Goal: Register for event/course

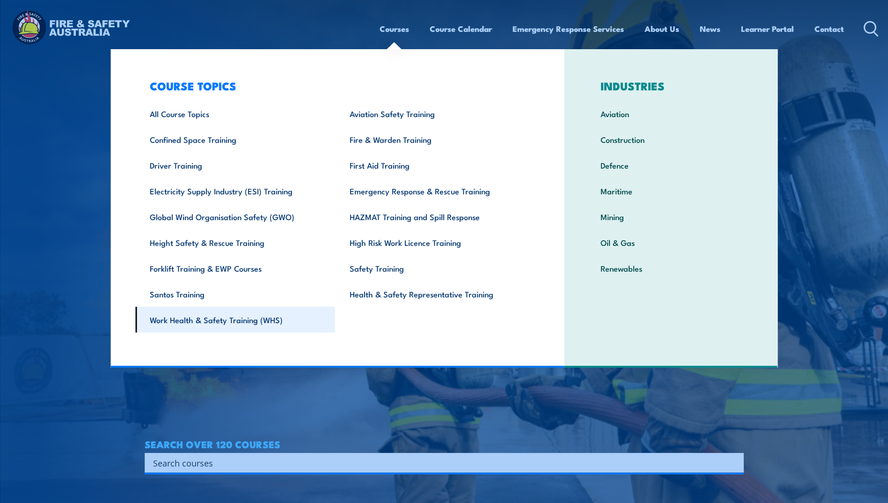
click at [237, 320] on link "Work Health & Safety Training (WHS)" at bounding box center [235, 320] width 200 height 26
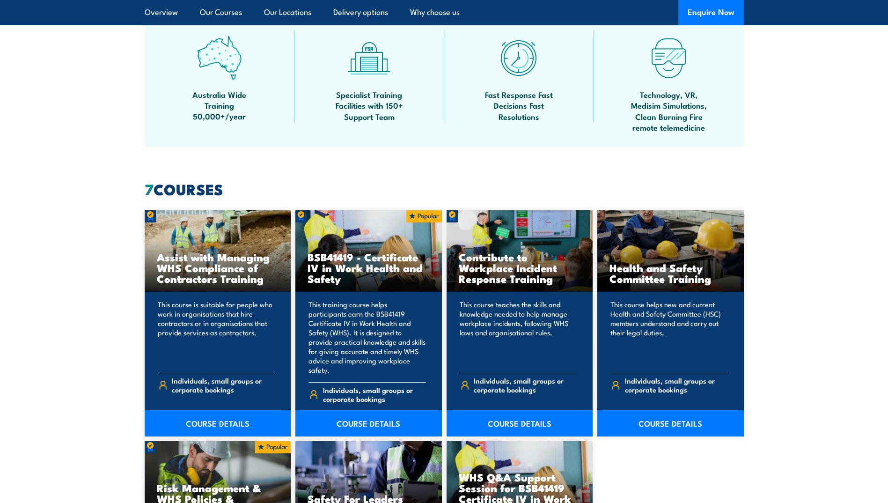
scroll to position [609, 0]
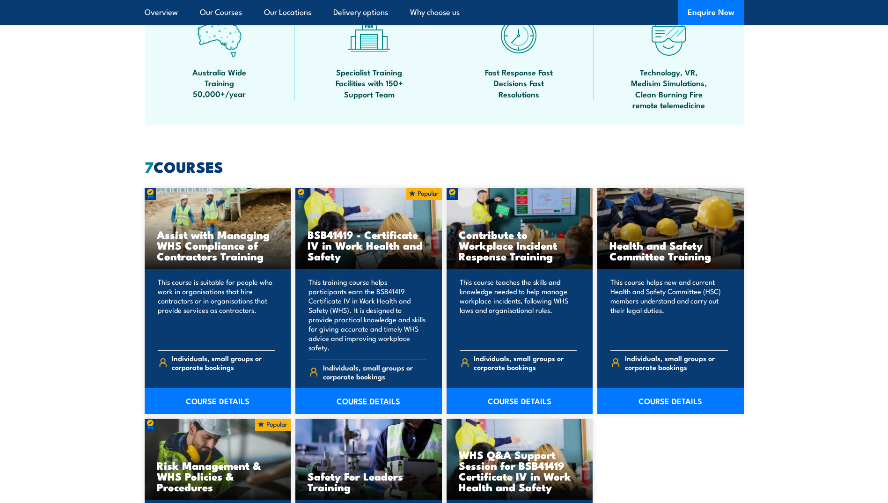
click at [363, 392] on link "COURSE DETAILS" at bounding box center [368, 401] width 147 height 26
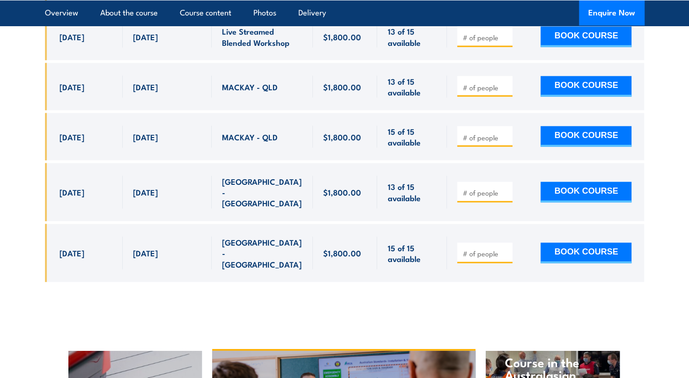
scroll to position [3364, 0]
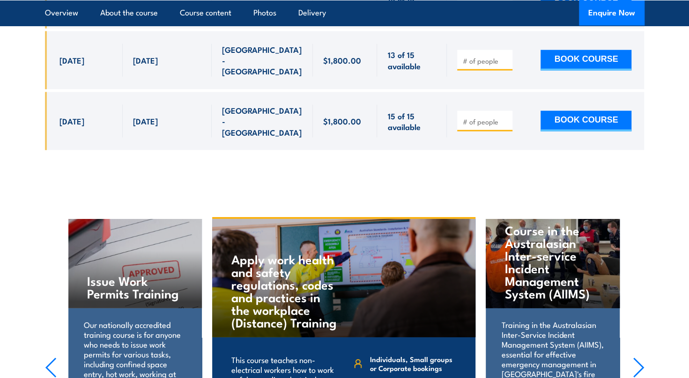
click at [546, 224] on h4 "Course in the Australasian Inter-service Incident Management System (AIIMS)" at bounding box center [553, 262] width 96 height 76
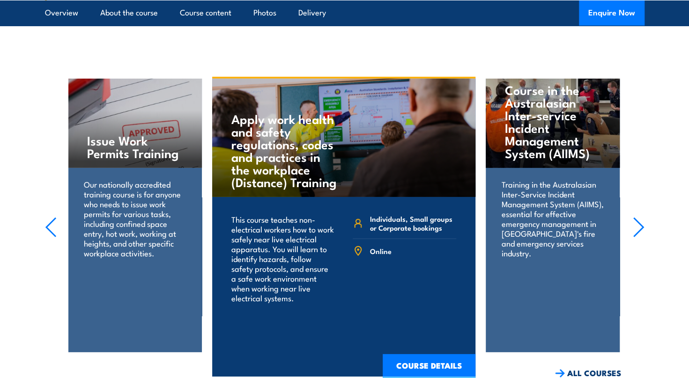
click at [557, 83] on h4 "Course in the Australasian Inter-service Incident Management System (AIIMS)" at bounding box center [553, 121] width 96 height 76
click at [578, 368] on link "ALL COURSES" at bounding box center [588, 373] width 66 height 11
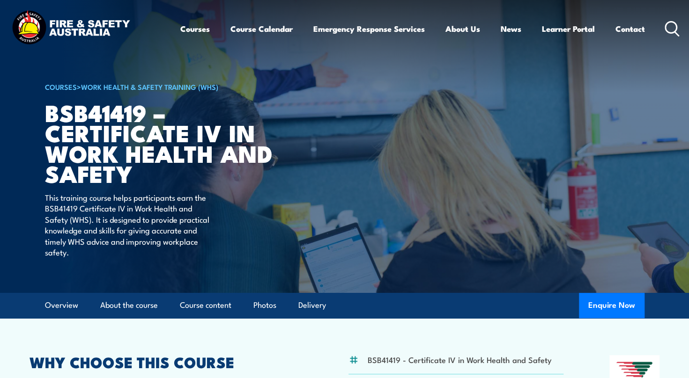
click at [80, 28] on img at bounding box center [70, 28] width 123 height 40
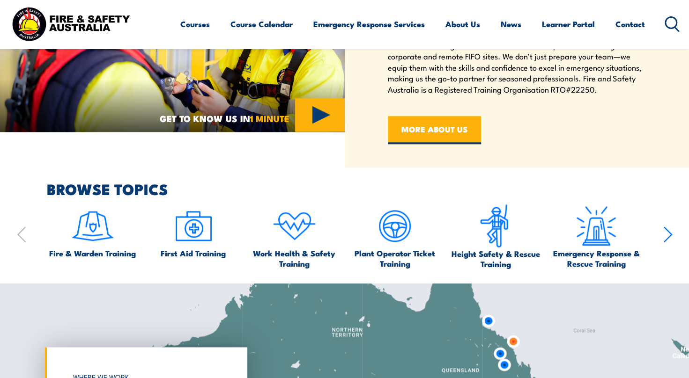
scroll to position [656, 0]
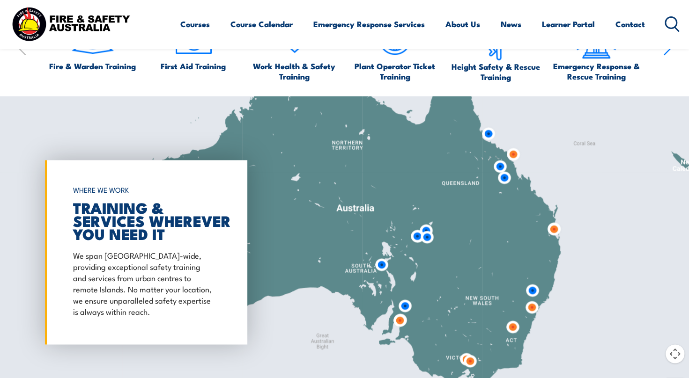
click at [554, 229] on img at bounding box center [553, 229] width 25 height 25
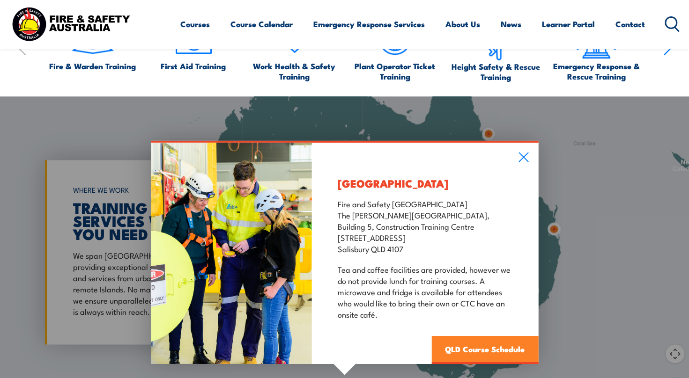
click at [484, 348] on link "QLD Course Schedule" at bounding box center [484, 350] width 107 height 28
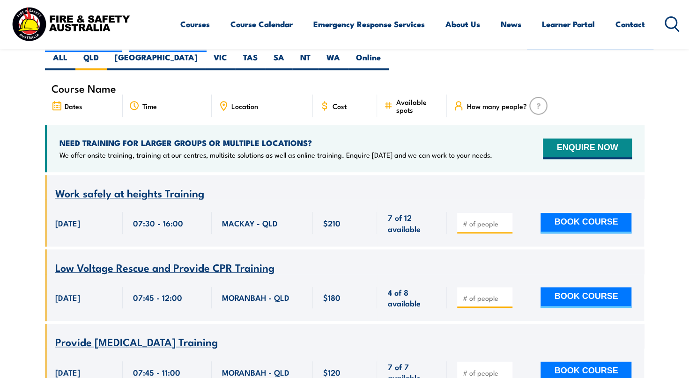
click at [177, 259] on span "Low Voltage Rescue and Provide CPR Training" at bounding box center [164, 267] width 219 height 16
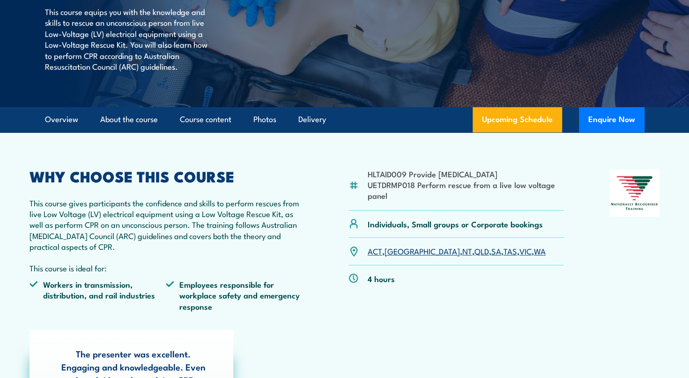
scroll to position [187, 0]
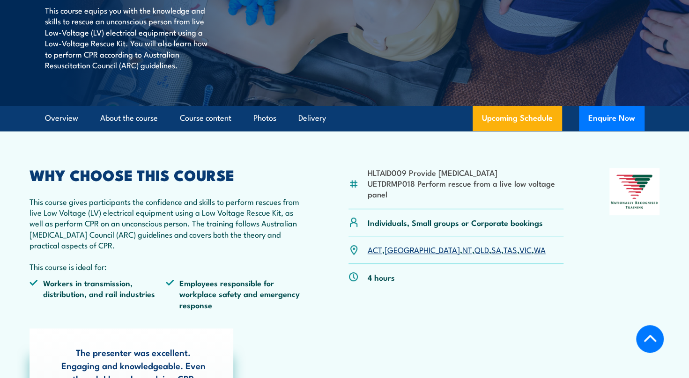
click at [408, 198] on li "UETDRMP018 Perform rescue from a live low voltage panel" at bounding box center [466, 189] width 196 height 22
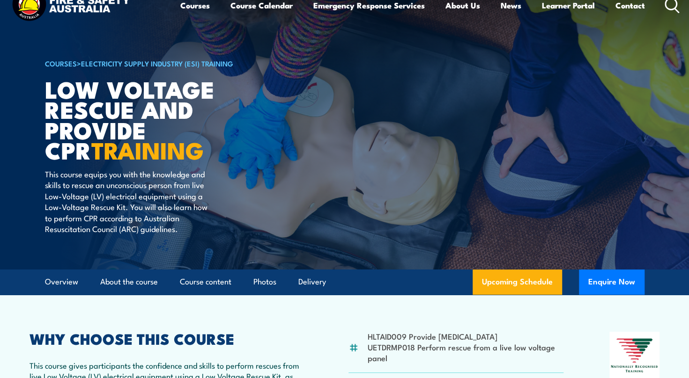
scroll to position [0, 0]
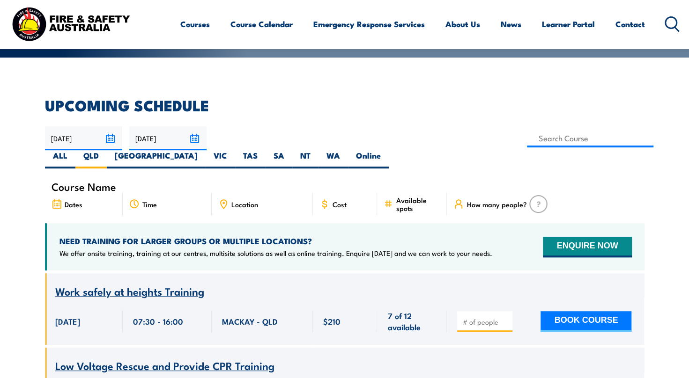
scroll to position [281, 0]
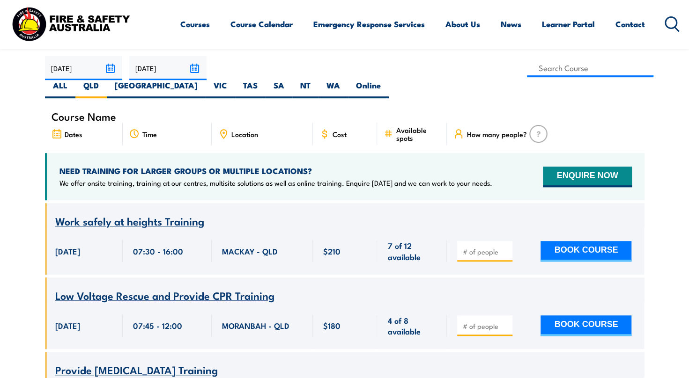
click at [244, 130] on span "Location" at bounding box center [244, 134] width 27 height 8
click at [107, 80] on label "QLD" at bounding box center [90, 89] width 31 height 18
click at [105, 80] on input "QLD" at bounding box center [102, 83] width 6 height 6
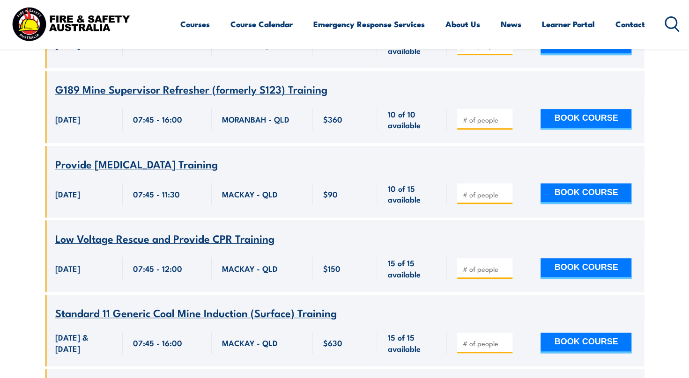
scroll to position [10523, 0]
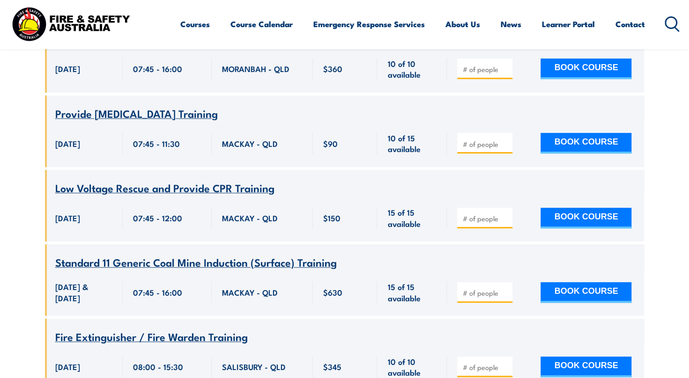
click at [209, 196] on span "Low Voltage Rescue and Provide CPR Training" at bounding box center [164, 188] width 219 height 16
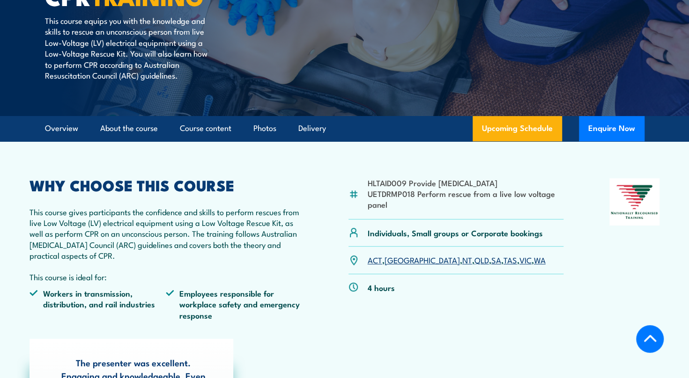
scroll to position [187, 0]
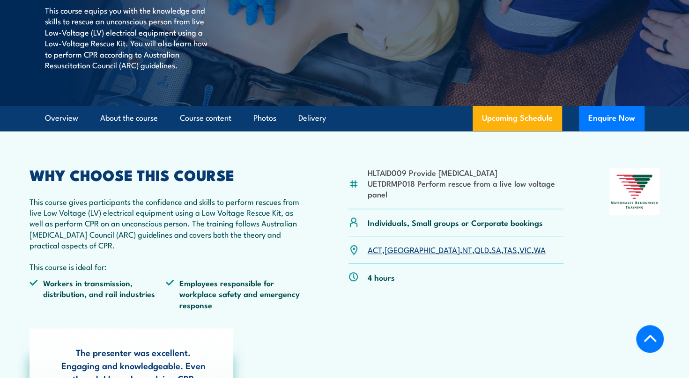
click at [391, 185] on li "UETDRMP018 Perform rescue from a live low voltage panel" at bounding box center [466, 189] width 196 height 22
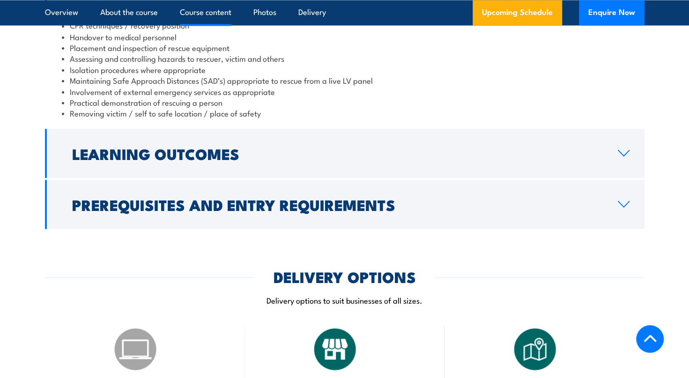
scroll to position [1030, 0]
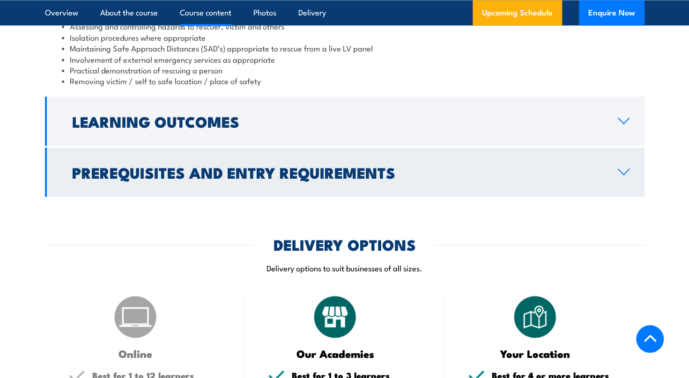
click at [628, 168] on icon at bounding box center [623, 171] width 13 height 7
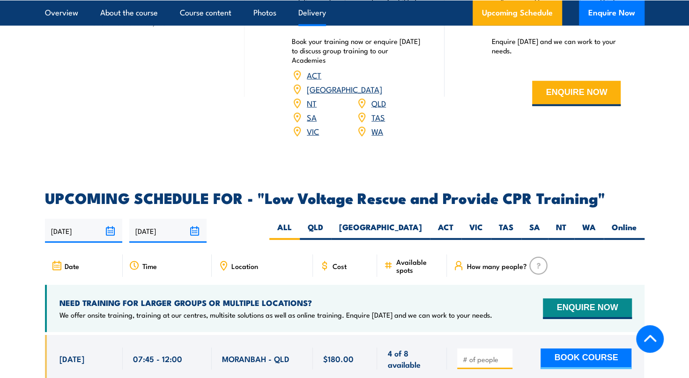
scroll to position [1405, 0]
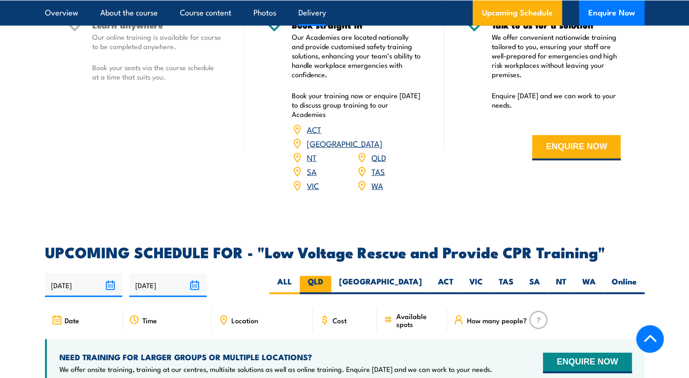
click at [331, 276] on label "QLD" at bounding box center [315, 285] width 31 height 18
click at [329, 276] on input "QLD" at bounding box center [326, 279] width 6 height 6
radio input "true"
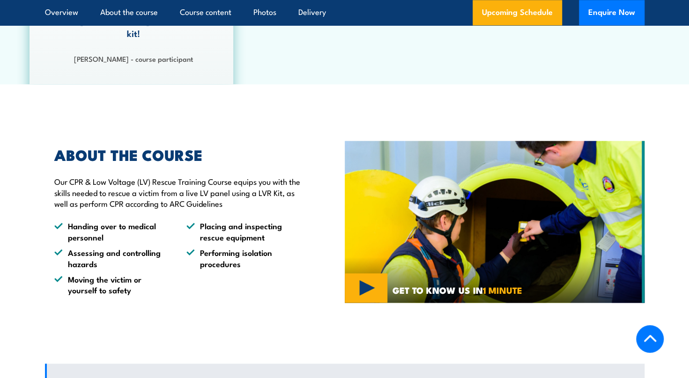
scroll to position [702, 0]
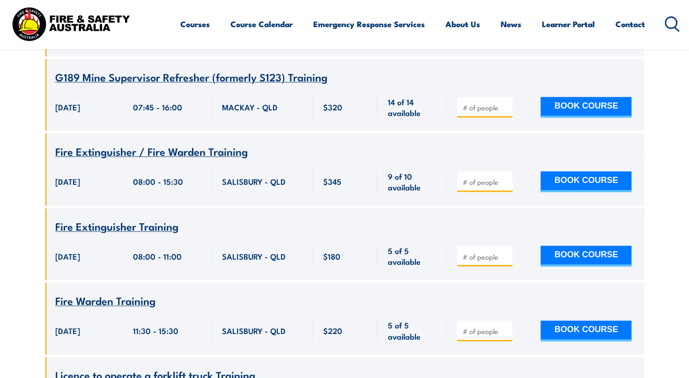
scroll to position [8790, 0]
